Goal: Information Seeking & Learning: Learn about a topic

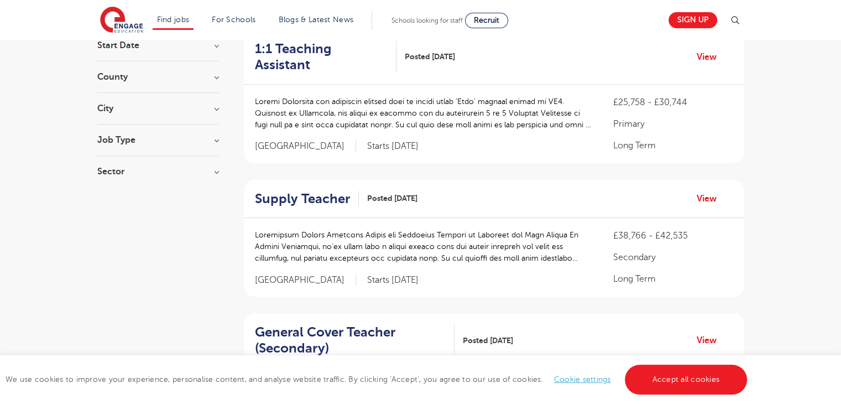
scroll to position [95, 0]
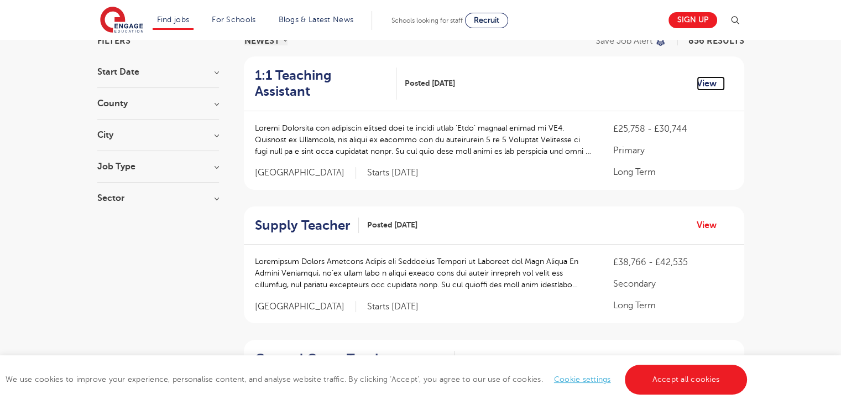
click at [704, 80] on link "View" at bounding box center [711, 83] width 28 height 14
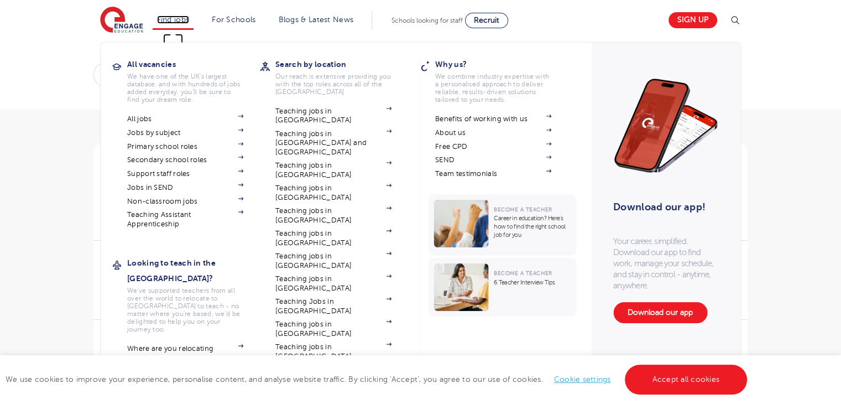
click at [182, 18] on link "Find jobs" at bounding box center [173, 19] width 33 height 8
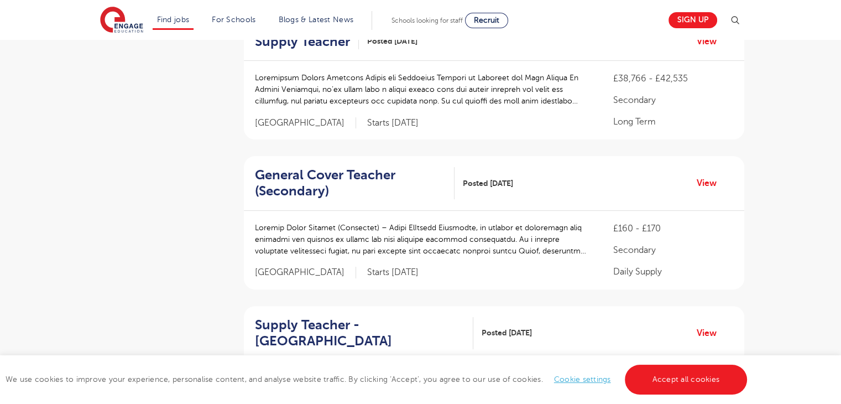
scroll to position [284, 0]
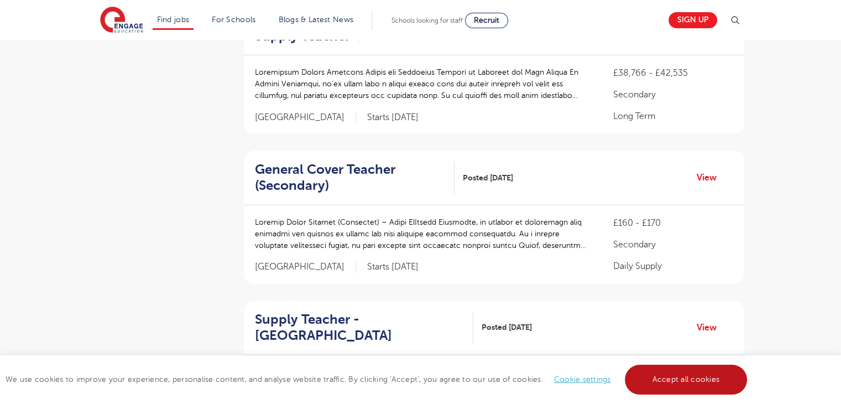
click at [704, 379] on link "Accept all cookies" at bounding box center [686, 379] width 123 height 30
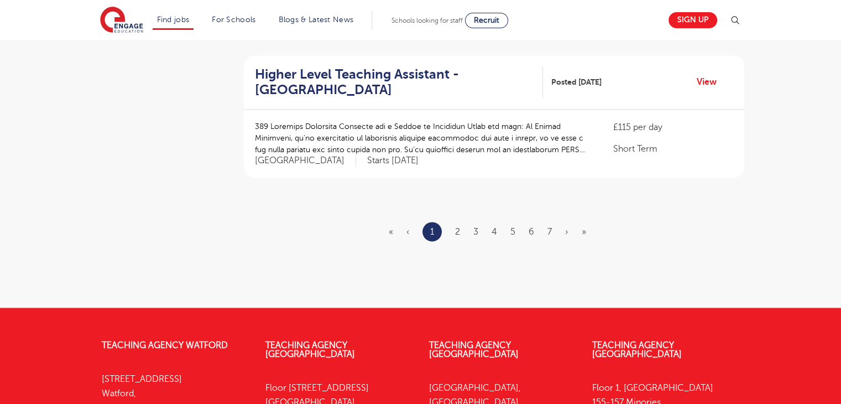
scroll to position [1376, 0]
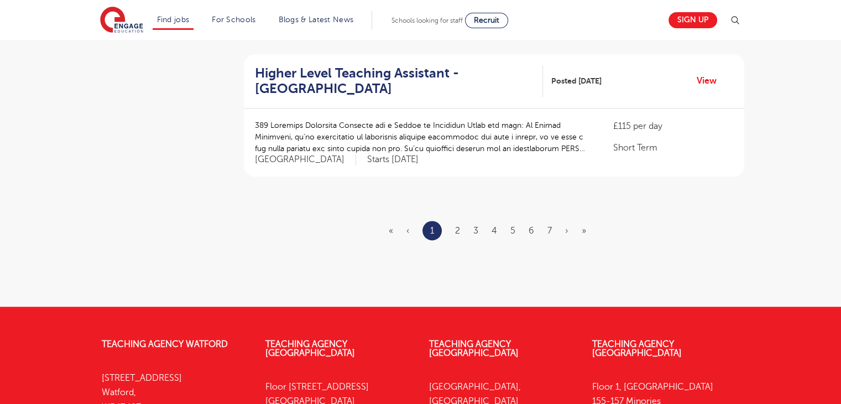
click at [464, 221] on ul "« ‹ 1 2 3 4 5 6 7 › »" at bounding box center [494, 230] width 211 height 19
click at [456, 226] on link "2" at bounding box center [457, 231] width 5 height 10
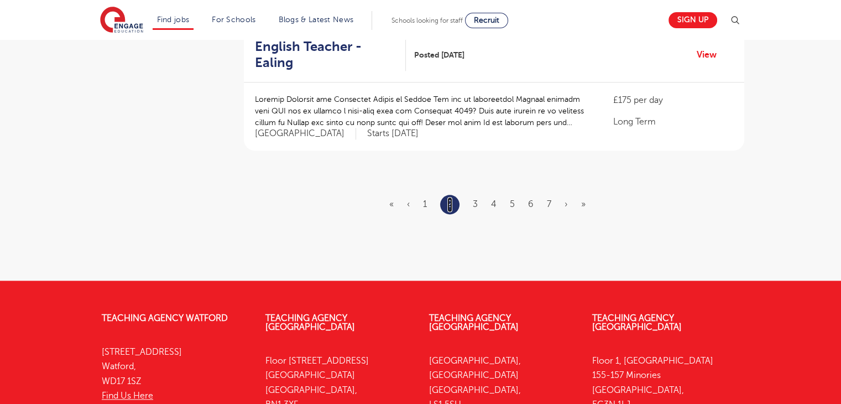
scroll to position [0, 0]
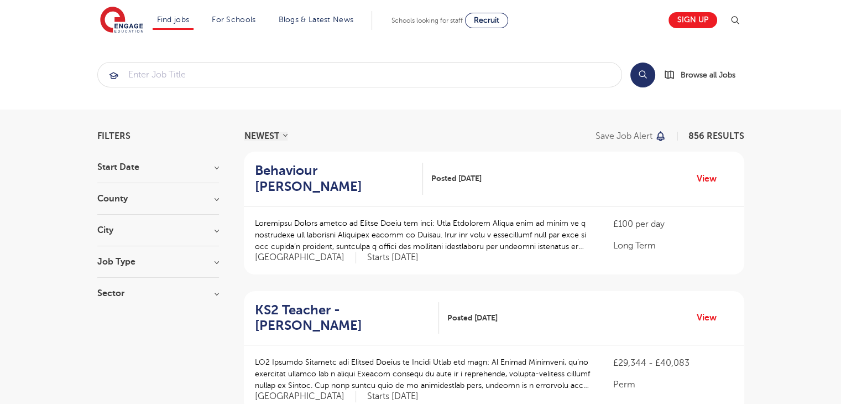
click at [117, 201] on h3 "County" at bounding box center [158, 198] width 122 height 9
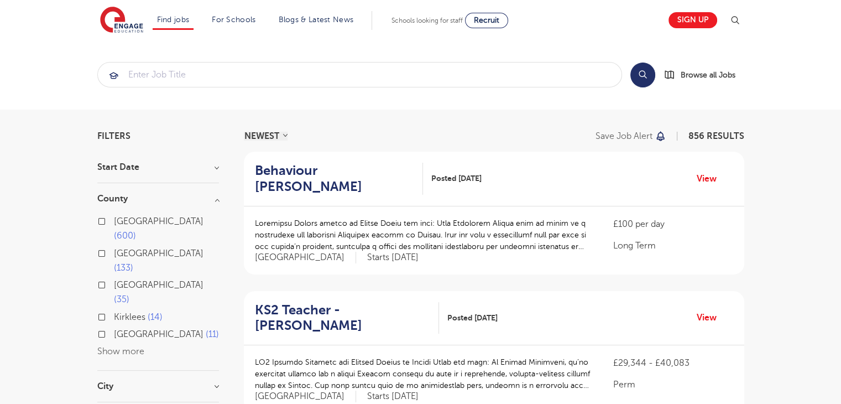
click at [114, 217] on label "London 600" at bounding box center [166, 228] width 105 height 29
click at [114, 217] on input "London 600" at bounding box center [117, 219] width 7 height 7
checkbox input "true"
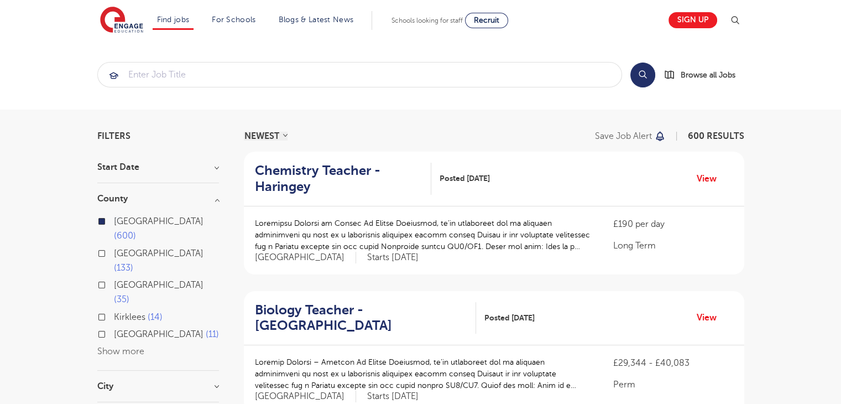
click at [430, 107] on section "Search Browse all Jobs" at bounding box center [420, 75] width 841 height 70
click at [108, 381] on h3 "City" at bounding box center [158, 385] width 122 height 9
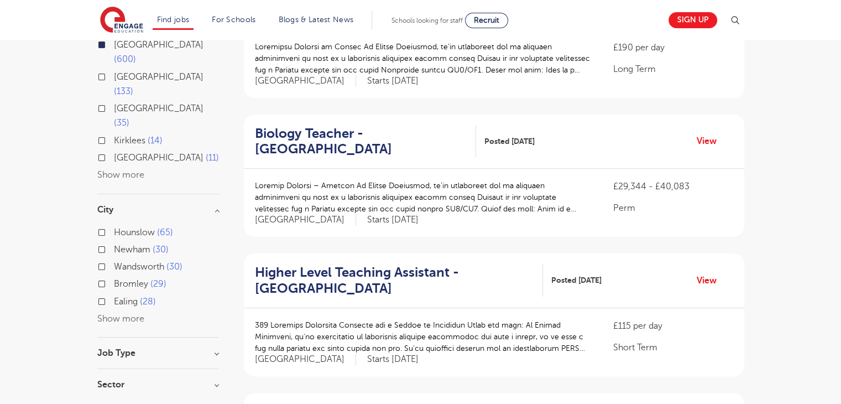
scroll to position [177, 0]
click at [112, 313] on button "Show more" at bounding box center [120, 318] width 47 height 10
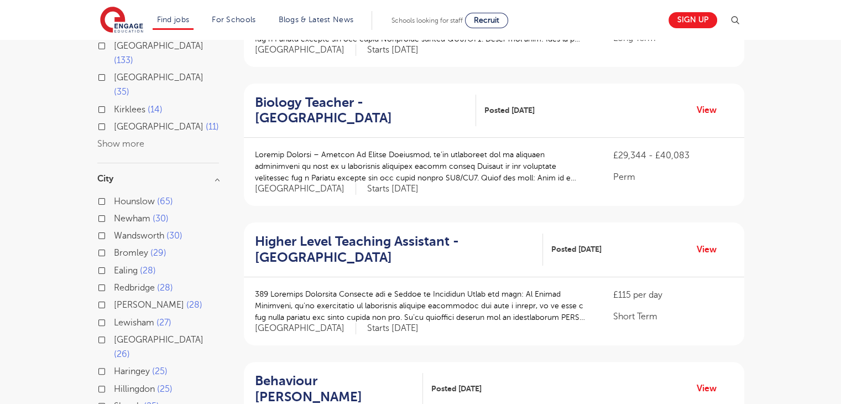
scroll to position [206, 0]
click at [106, 196] on div "Hounslow 65" at bounding box center [158, 204] width 122 height 17
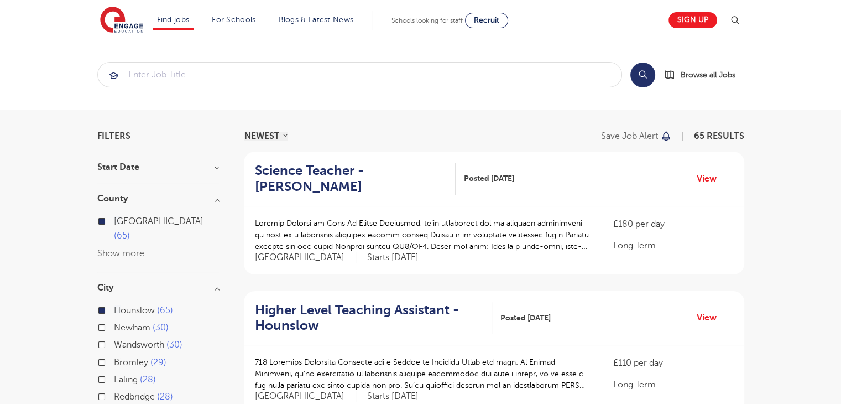
click at [114, 303] on label "Hounslow 65" at bounding box center [143, 310] width 59 height 14
click at [114, 305] on input "Hounslow 65" at bounding box center [117, 308] width 7 height 7
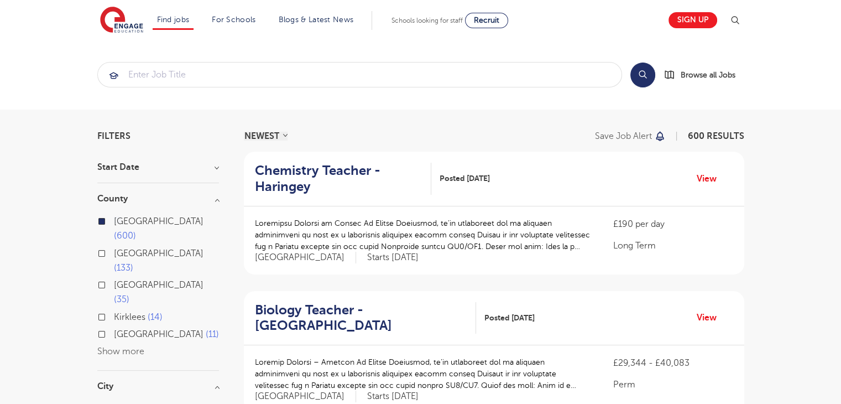
click at [131, 346] on button "Show more" at bounding box center [120, 351] width 47 height 10
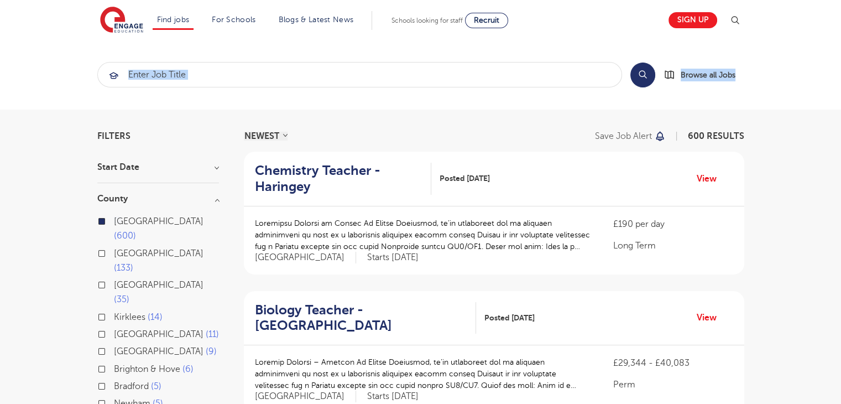
drag, startPoint x: 431, startPoint y: 93, endPoint x: 445, endPoint y: 74, distance: 23.8
click at [445, 74] on section "Search Browse all Jobs" at bounding box center [420, 75] width 841 height 70
click at [445, 74] on input "search" at bounding box center [360, 74] width 524 height 24
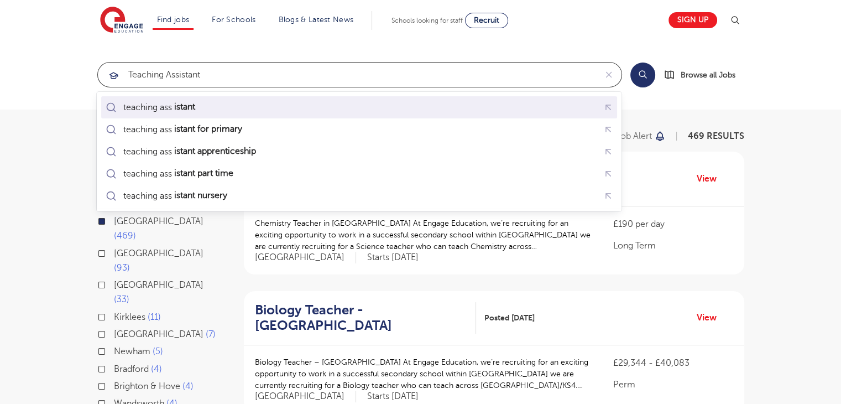
click at [194, 105] on mark "istant" at bounding box center [184, 106] width 24 height 13
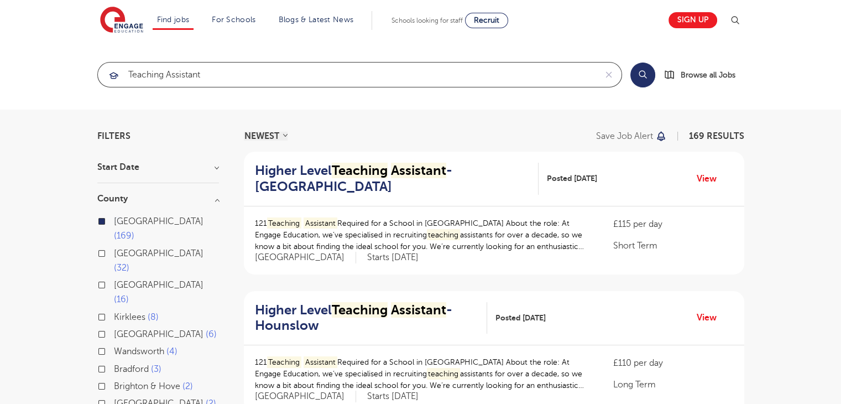
type input "teaching assistant"
click at [644, 75] on button "Search" at bounding box center [642, 74] width 25 height 25
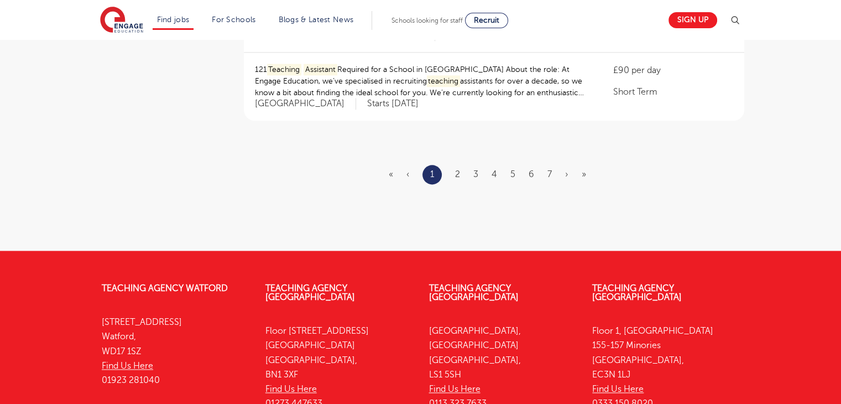
scroll to position [1406, 0]
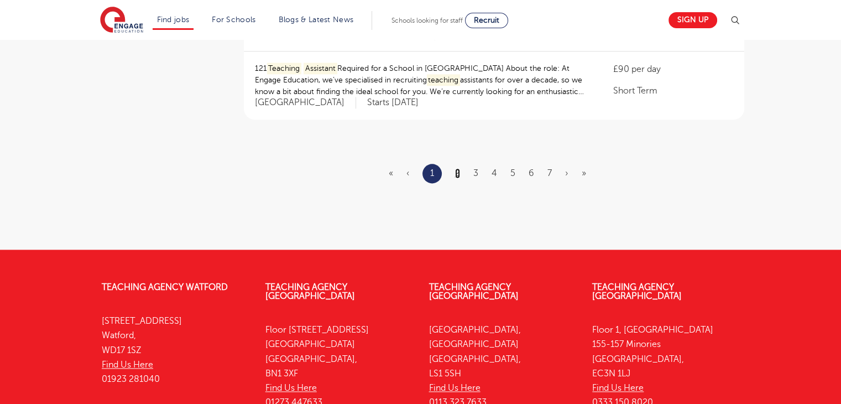
click at [458, 168] on link "2" at bounding box center [457, 173] width 5 height 10
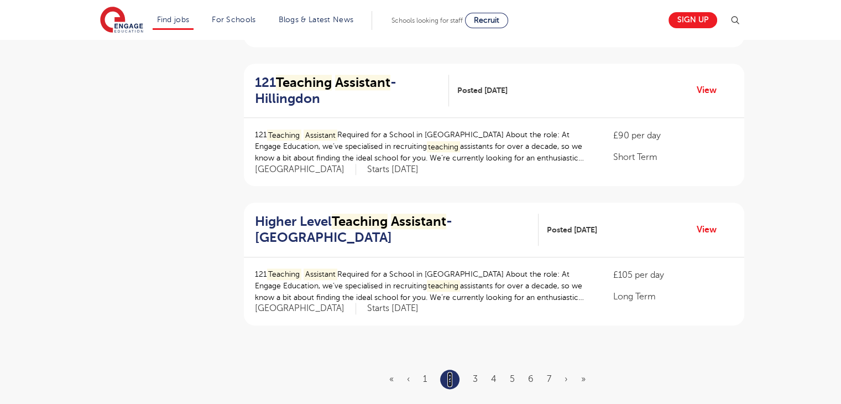
scroll to position [1300, 0]
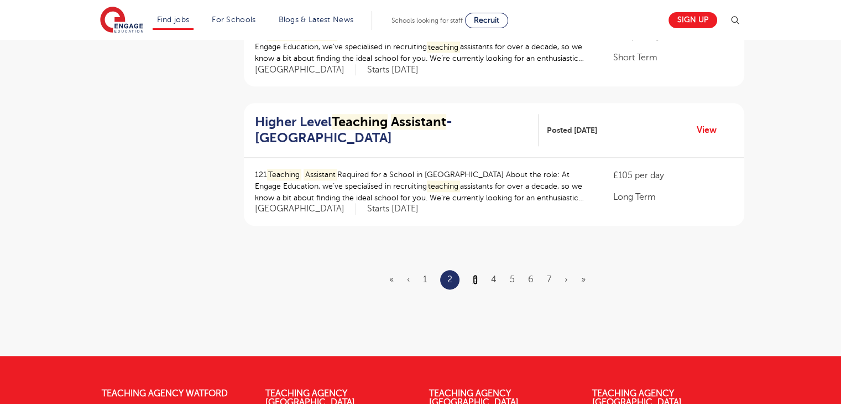
click at [475, 279] on link "3" at bounding box center [475, 279] width 5 height 10
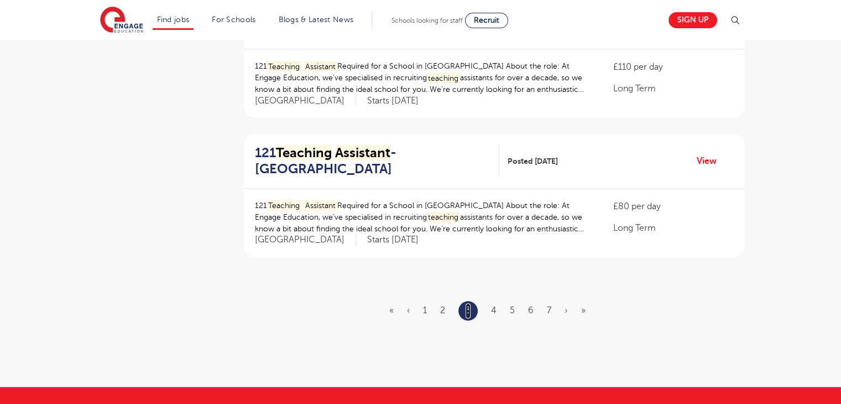
scroll to position [1272, 0]
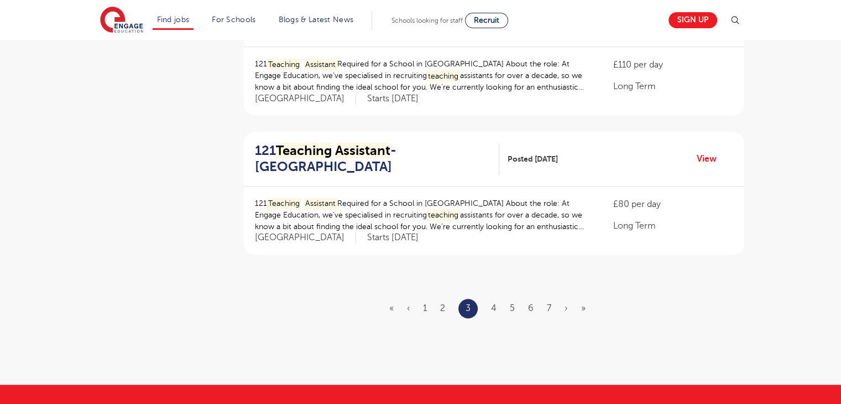
click at [496, 301] on ul "« ‹ 1 2 3 4 5 6 7 › »" at bounding box center [494, 308] width 210 height 19
click at [493, 304] on link "4" at bounding box center [494, 308] width 6 height 10
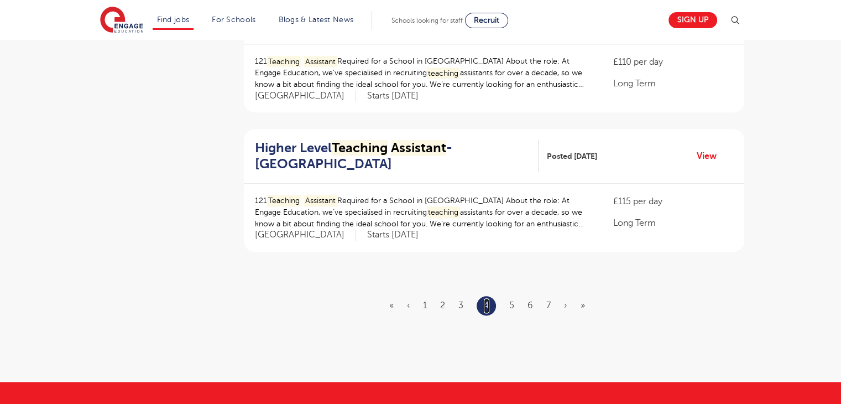
scroll to position [1275, 0]
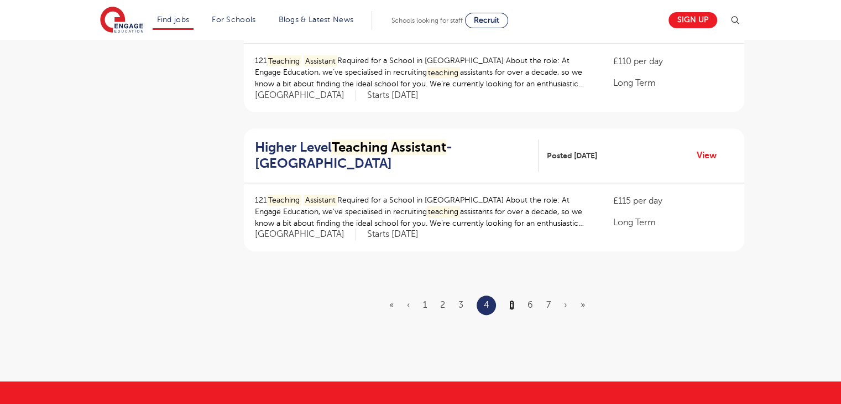
click at [509, 300] on link "5" at bounding box center [511, 305] width 5 height 10
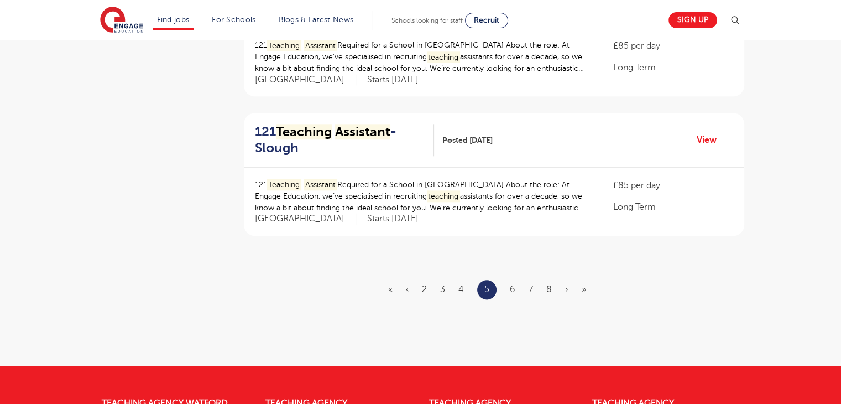
scroll to position [1293, 0]
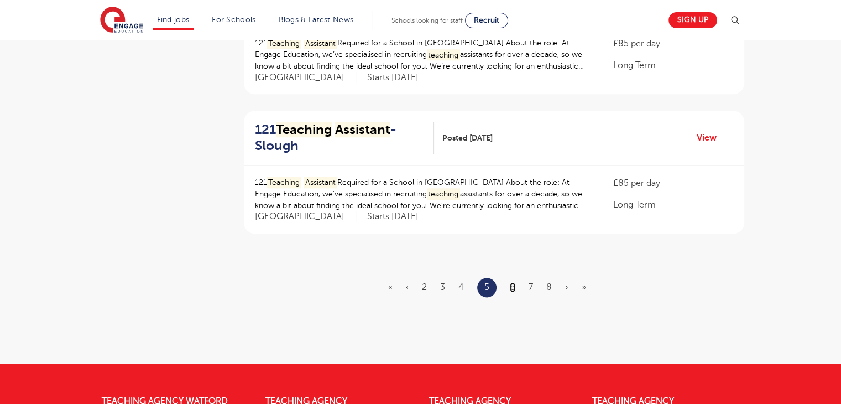
click at [513, 284] on link "6" at bounding box center [513, 287] width 6 height 10
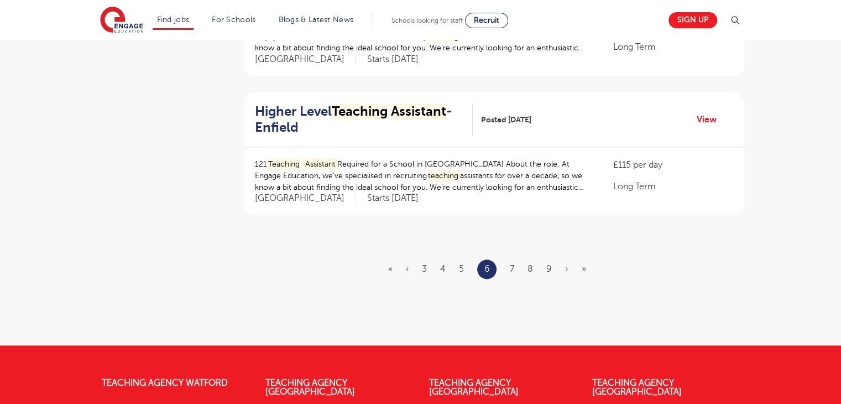
scroll to position [1311, 0]
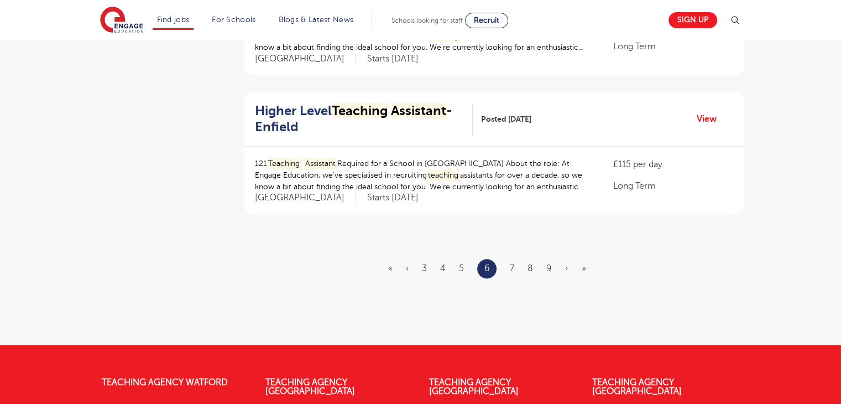
click at [509, 266] on ul "« ‹ 3 4 5 6 7 8 9 › »" at bounding box center [493, 268] width 211 height 19
click at [511, 266] on link "7" at bounding box center [512, 268] width 4 height 10
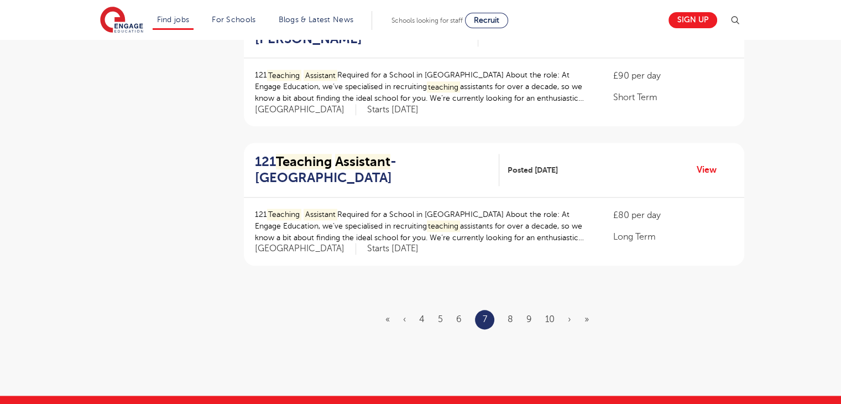
scroll to position [1261, 0]
click at [512, 319] on link "8" at bounding box center [511, 319] width 6 height 10
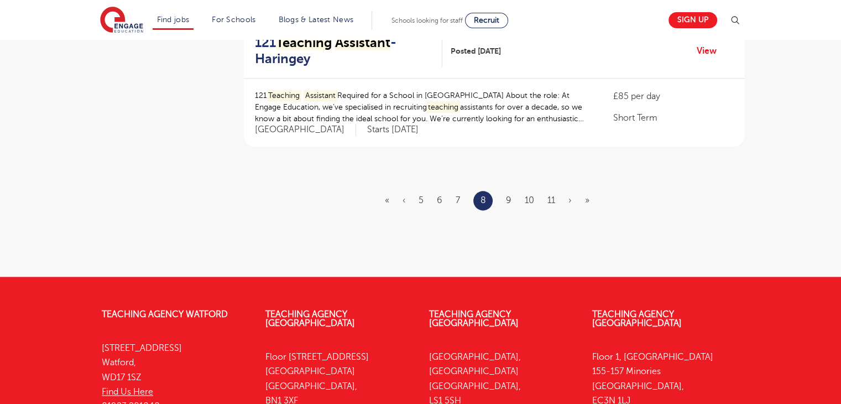
scroll to position [1380, 0]
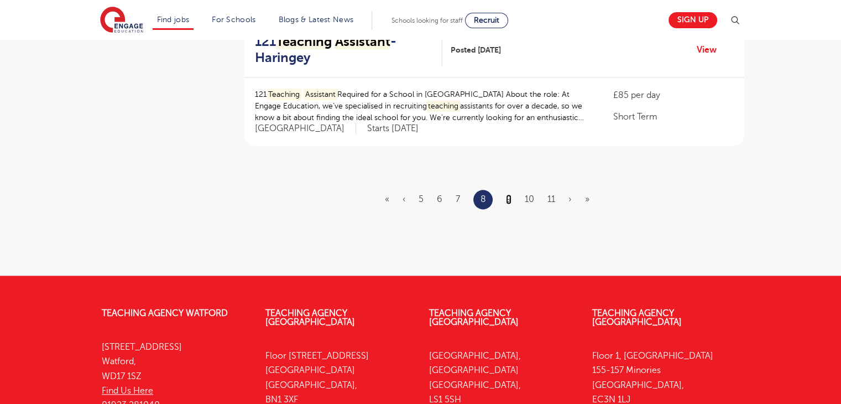
click at [508, 197] on link "9" at bounding box center [509, 199] width 6 height 10
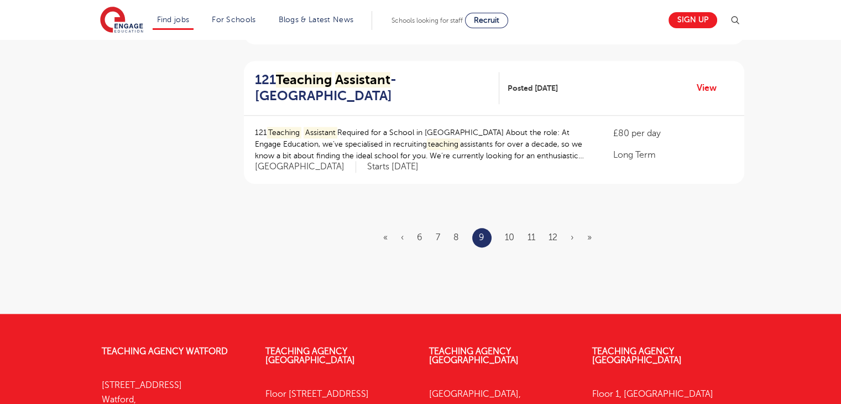
scroll to position [1351, 0]
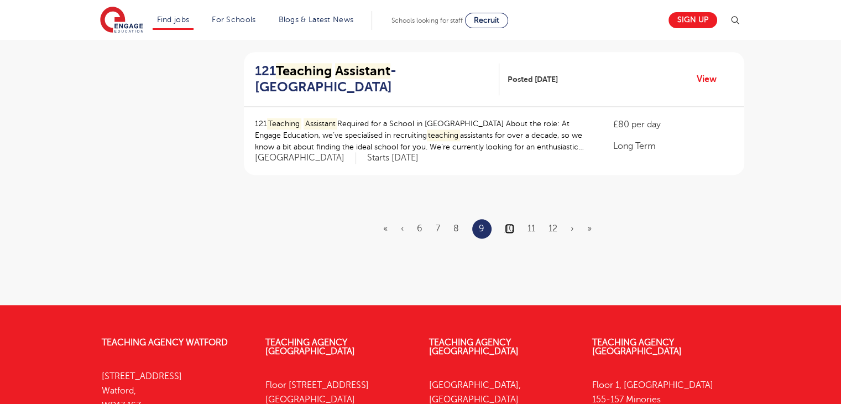
click at [508, 227] on link "10" at bounding box center [509, 228] width 9 height 10
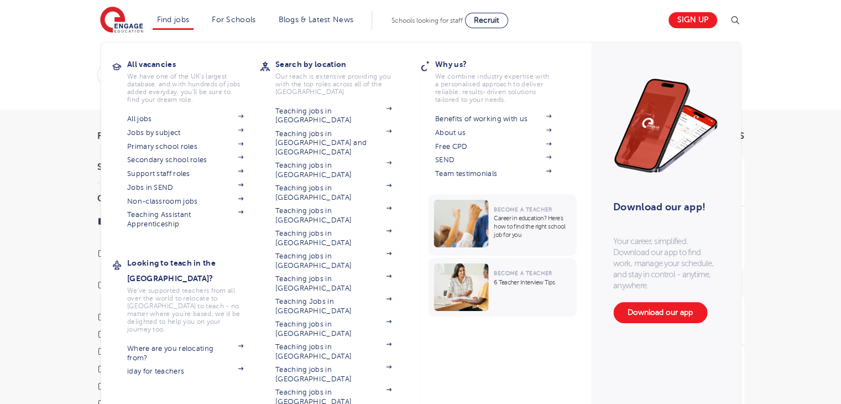
click at [171, 25] on li "Find jobs All vacancies We have one of the UK's largest database. and with hund…" at bounding box center [173, 20] width 41 height 19
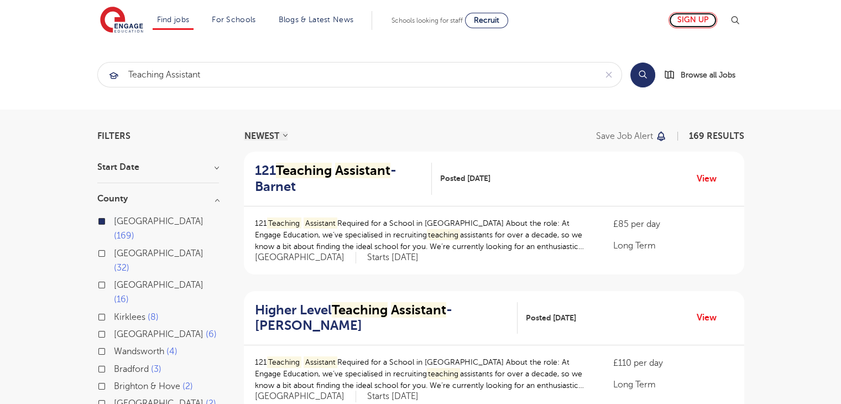
click at [698, 15] on link "Sign up" at bounding box center [692, 20] width 49 height 16
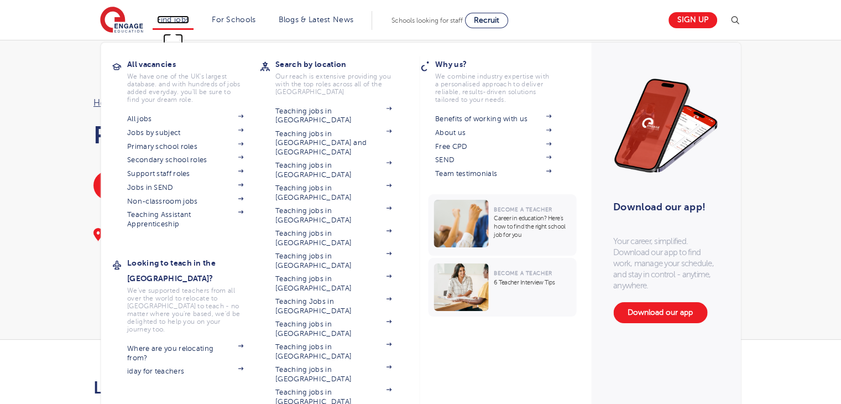
click at [174, 19] on link "Find jobs" at bounding box center [173, 19] width 33 height 8
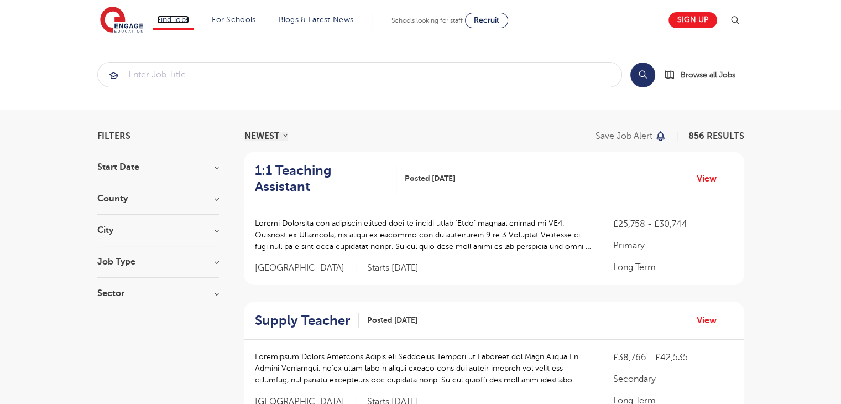
click at [174, 19] on link "Find jobs" at bounding box center [173, 19] width 33 height 8
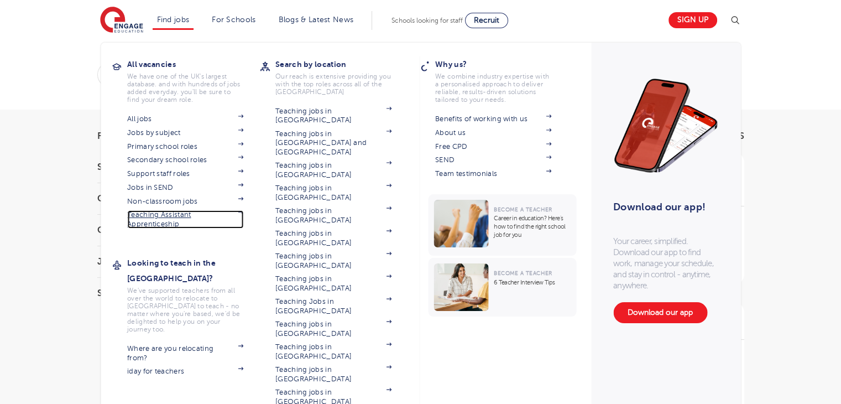
click at [175, 218] on link "Teaching Assistant Apprenticeship" at bounding box center [185, 219] width 116 height 18
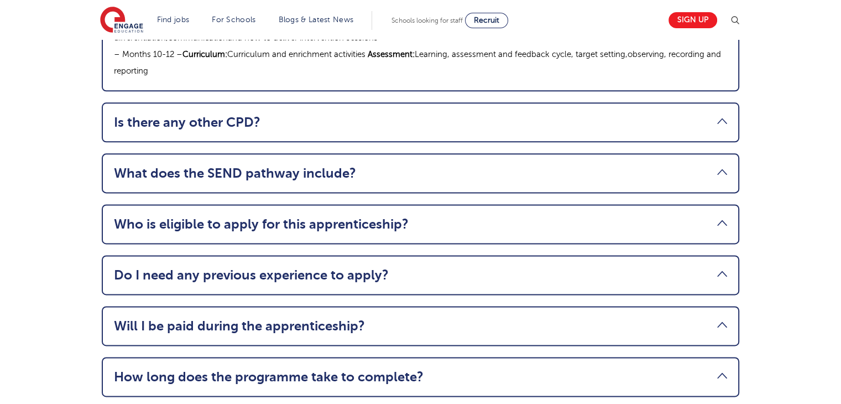
scroll to position [1398, 0]
